Goal: Feedback & Contribution: Submit feedback/report problem

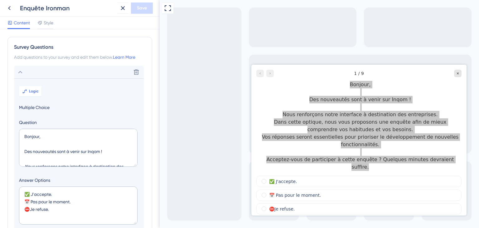
scroll to position [209, 0]
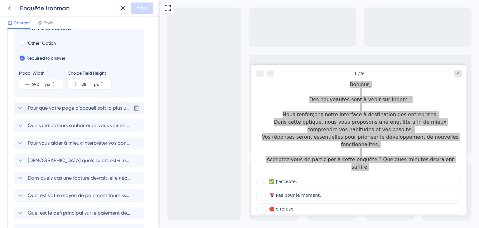
click at [95, 108] on span "Pour que votre page d’accueil soit la plus utile possible, elle devrait avant t…" at bounding box center [79, 107] width 103 height 7
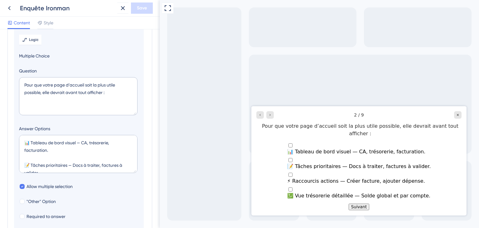
scroll to position [54, 0]
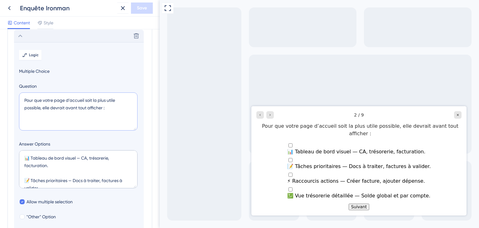
click at [93, 109] on textarea "Pour que votre page d’accueil soit la plus utile possible, elle devrait avant t…" at bounding box center [78, 111] width 118 height 38
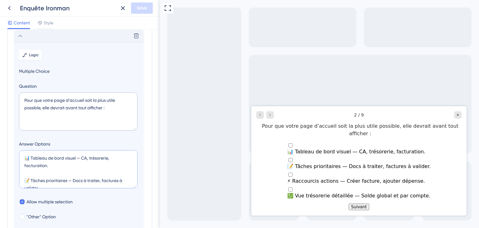
click at [77, 165] on textarea "📊 Tableau de bord visuel — CA, trésorerie, facturation. 📝 Tâches prioritaires —…" at bounding box center [78, 169] width 118 height 38
click at [108, 151] on textarea "📊 Tableau de bord visuel — CA, trésorerie, facturation. 📝 Tâches prioritaires —…" at bounding box center [78, 169] width 118 height 38
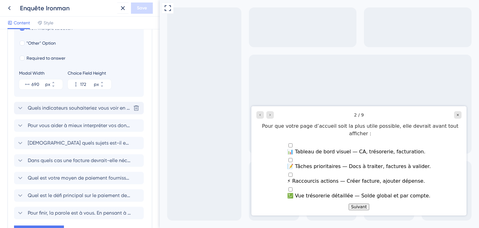
click at [55, 109] on span "Quels indicateurs souhaiteriez vous voir en priorité sur une page dédié au pilo…" at bounding box center [79, 107] width 103 height 7
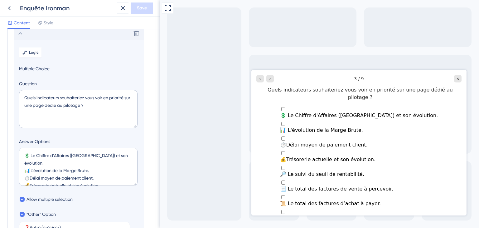
scroll to position [71, 0]
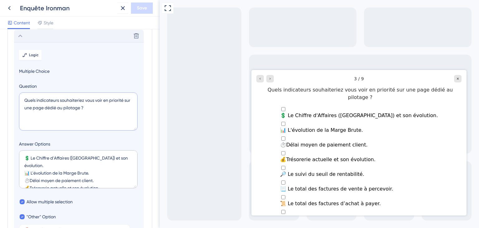
click at [71, 109] on textarea "Quels indicateurs souhaiteriez vous voir en priorité sur une page dédié au pilo…" at bounding box center [78, 111] width 118 height 38
click at [57, 106] on textarea "Quels indicateurs souhaiteriez vous voir en priorité sur une page dédié au pilo…" at bounding box center [78, 111] width 118 height 38
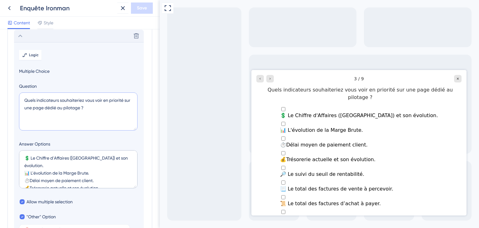
click at [56, 107] on textarea "Quels indicateurs souhaiteriez vous voir en priorité sur une page dédié au pilo…" at bounding box center [78, 111] width 118 height 38
click at [0, 0] on lt-span "une page dédié e" at bounding box center [0, 0] width 0 height 0
type textarea "Quels indicateurs souhaiteriez vous voir en priorité sur une page dédiée au pil…"
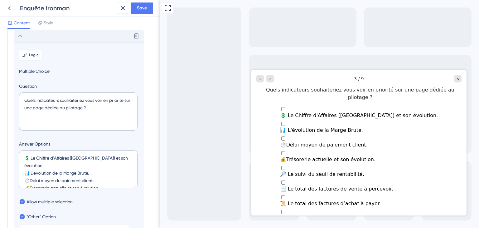
click at [97, 134] on section "Logic Multiple Choice Question Quels indicateurs souhaiteriez vous voir en prio…" at bounding box center [79, 163] width 130 height 243
click at [98, 165] on textarea "​💲 Le Chiffre d'Affaires (CA) et son évolution. 📊​ L'évolution de la Marge Brut…" at bounding box center [78, 169] width 118 height 38
